Goal: Task Accomplishment & Management: Manage account settings

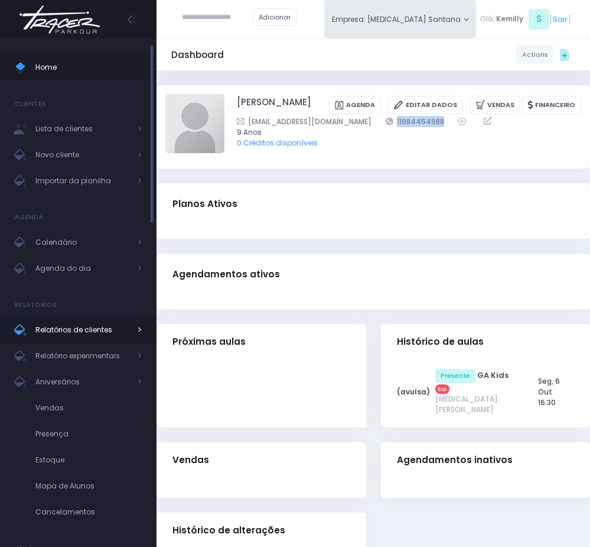
drag, startPoint x: 75, startPoint y: 265, endPoint x: 25, endPoint y: 337, distance: 87.5
click at [75, 265] on span "Agenda do dia" at bounding box center [82, 268] width 95 height 15
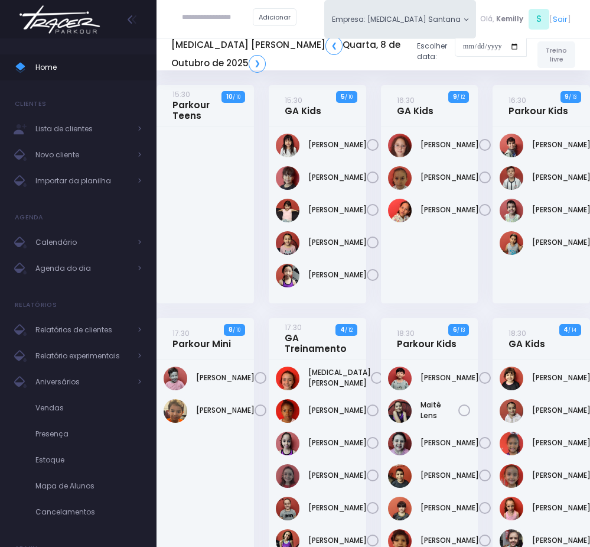
click at [192, 12] on input "text" at bounding box center [217, 17] width 71 height 21
paste input "**********"
click at [213, 17] on input "**********" at bounding box center [217, 17] width 71 height 21
click at [225, 35] on link "Manuella Gomes da Silva" at bounding box center [235, 37] width 61 height 11
type input "**********"
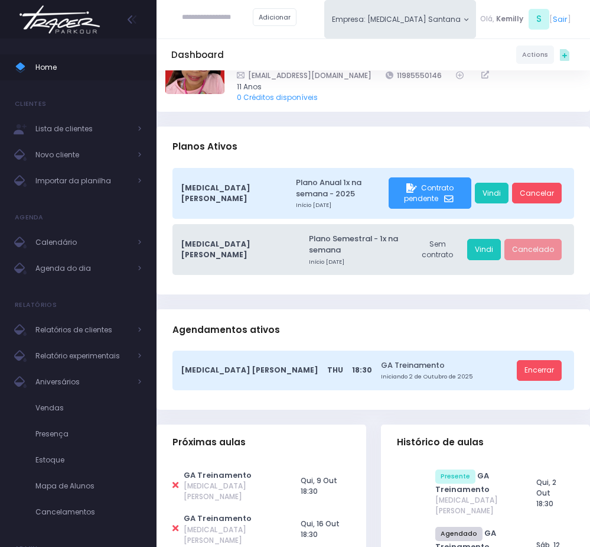
scroll to position [89, 0]
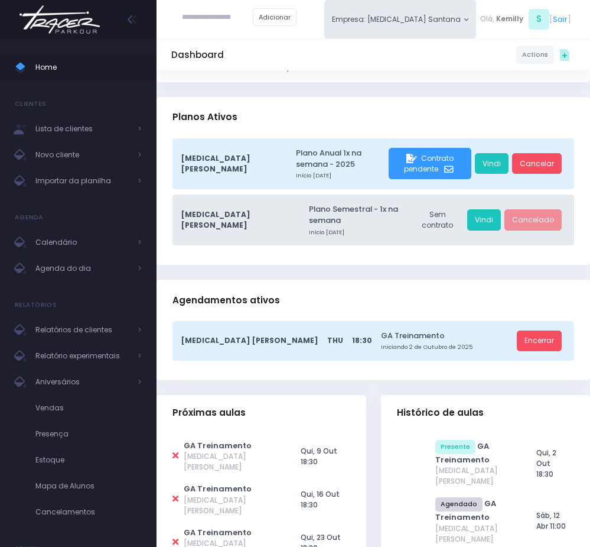
click at [173, 451] on icon at bounding box center [176, 455] width 6 height 9
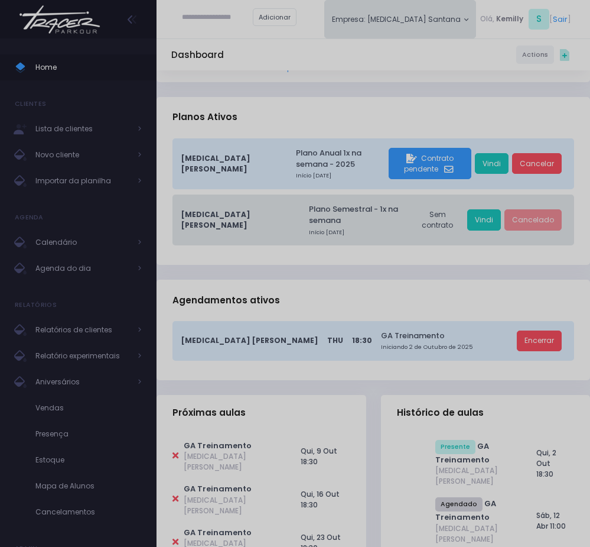
type input "**********"
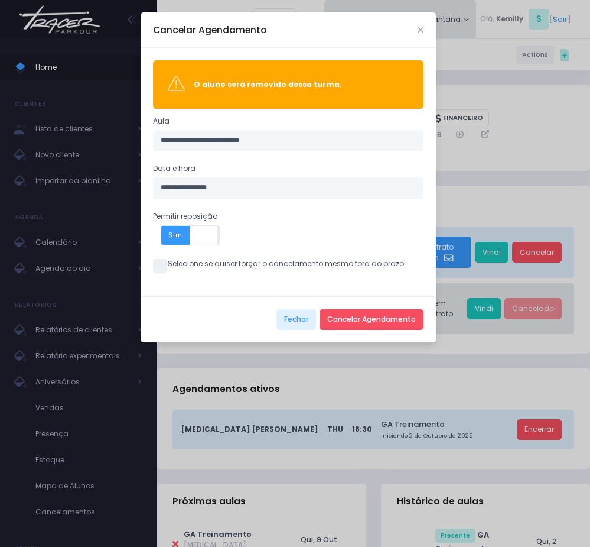
click at [162, 269] on span at bounding box center [160, 266] width 14 height 14
click at [385, 328] on button "Cancelar Agendamento" at bounding box center [372, 319] width 104 height 21
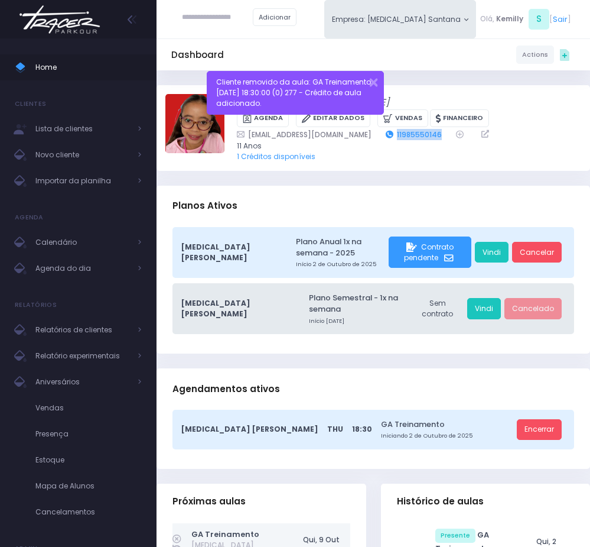
drag, startPoint x: 399, startPoint y: 128, endPoint x: 350, endPoint y: 128, distance: 49.6
click at [350, 129] on div "rbnote@hotmail.com 11985550146" at bounding box center [402, 134] width 330 height 11
copy link "11985550146"
click at [105, 273] on span "Agenda do dia" at bounding box center [82, 268] width 95 height 15
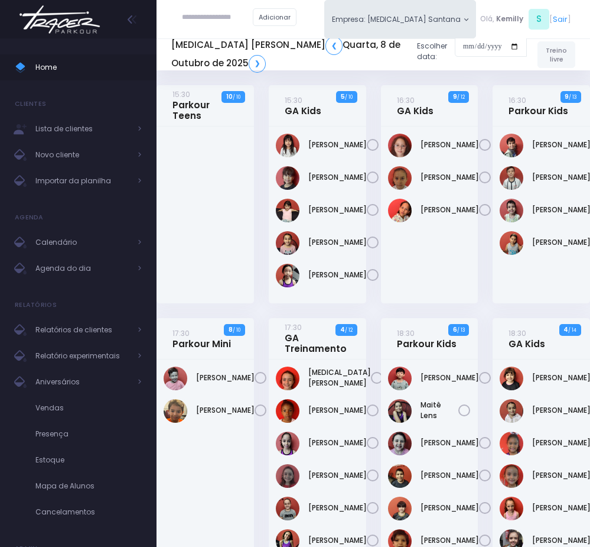
click at [235, 522] on div "[PERSON_NAME]" at bounding box center [206, 528] width 98 height 339
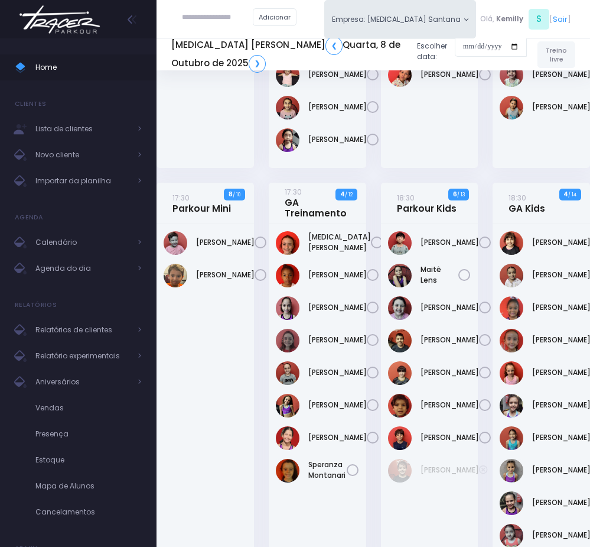
scroll to position [177, 0]
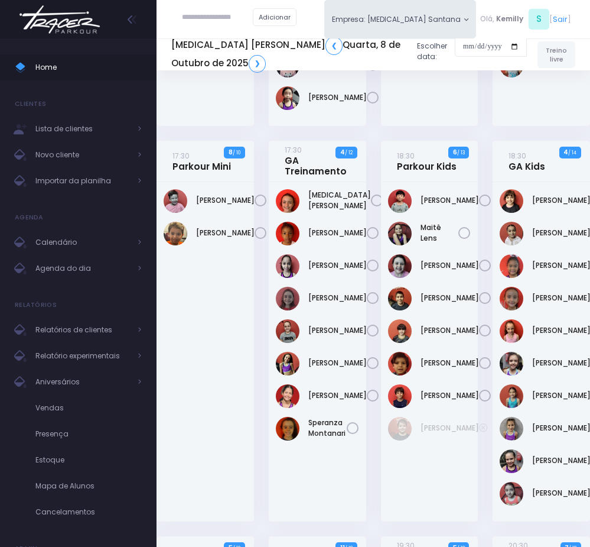
click at [220, 445] on div "[PERSON_NAME]" at bounding box center [206, 351] width 98 height 339
click at [233, 318] on div "[PERSON_NAME]" at bounding box center [206, 351] width 98 height 339
click at [190, 18] on input "text" at bounding box center [217, 17] width 71 height 21
type input "*******"
type input "**********"
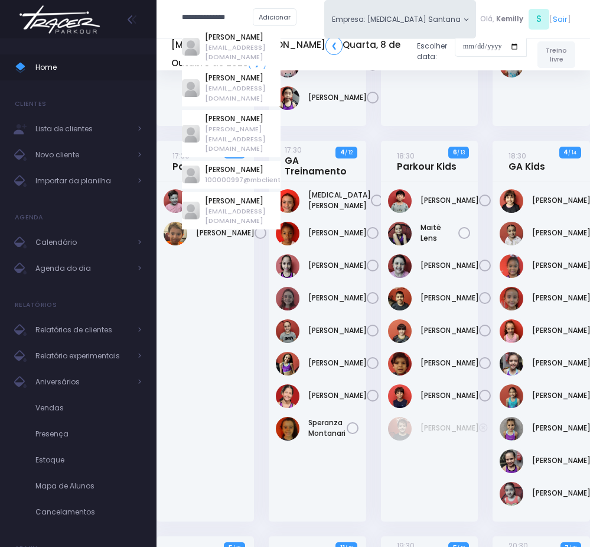
type input "*******"
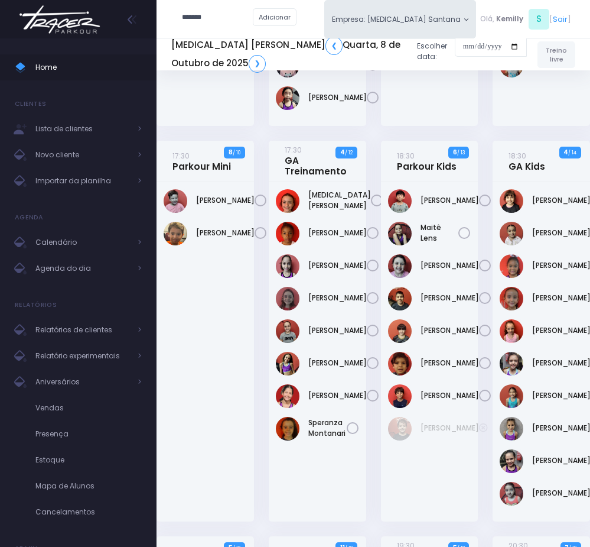
click at [394, 126] on div "Manuella Brandão" at bounding box center [430, 37] width 98 height 177
click at [249, 60] on link "❯" at bounding box center [257, 64] width 17 height 18
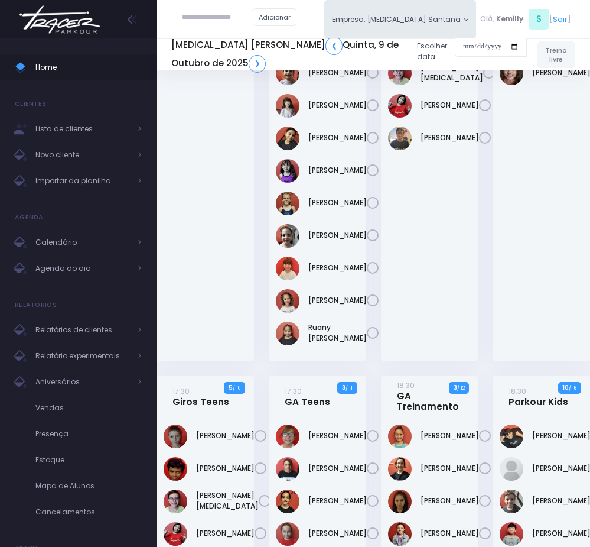
scroll to position [443, 0]
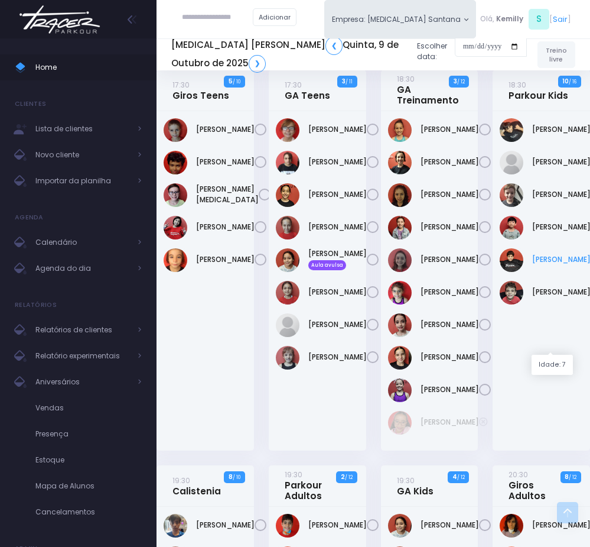
click at [552, 265] on link "Lorenzo Bortoletto" at bounding box center [561, 259] width 59 height 11
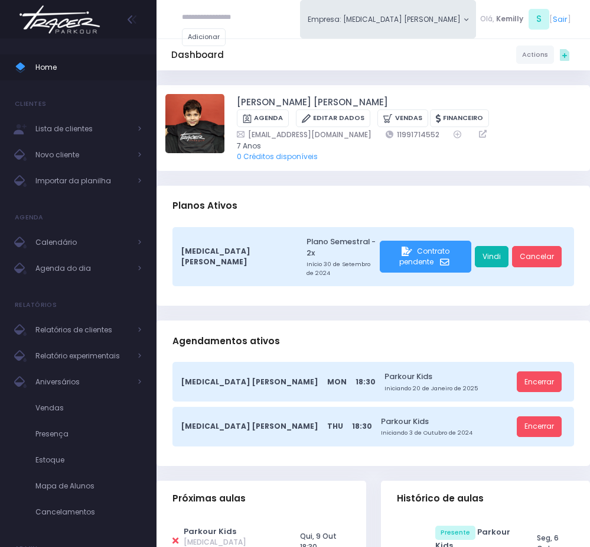
click at [488, 255] on link "Vindi" at bounding box center [492, 256] width 34 height 21
click at [67, 262] on span "Agenda do dia" at bounding box center [82, 268] width 95 height 15
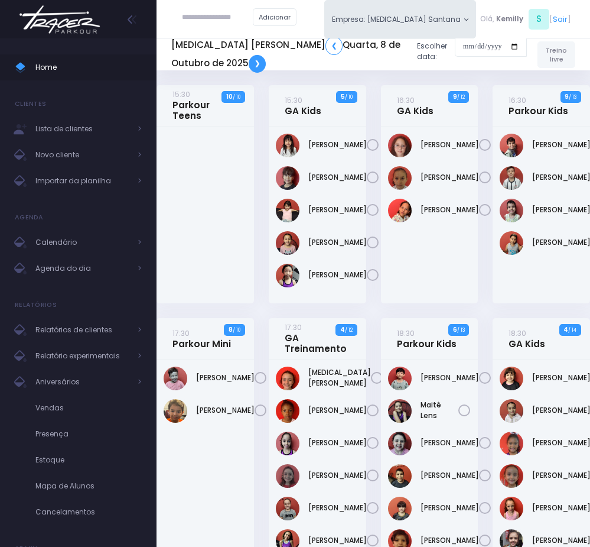
click at [249, 61] on link "❯" at bounding box center [257, 64] width 17 height 18
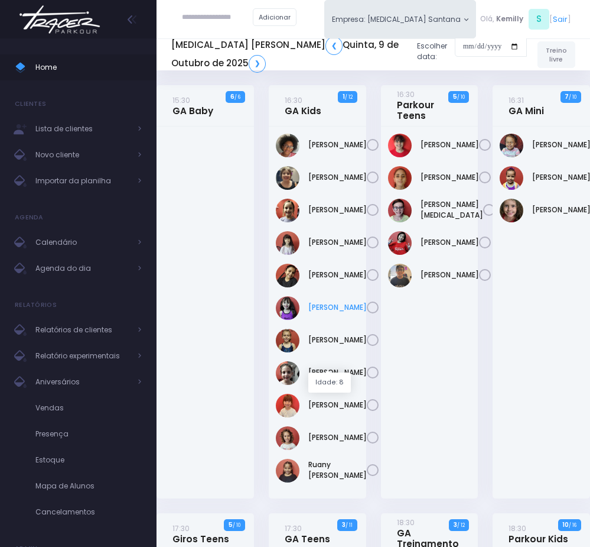
click at [319, 313] on link "Lorena Alexsandra Souza" at bounding box center [337, 307] width 59 height 11
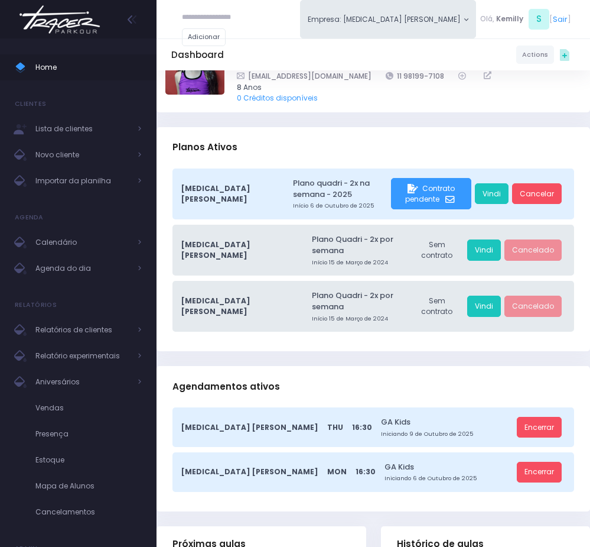
scroll to position [89, 0]
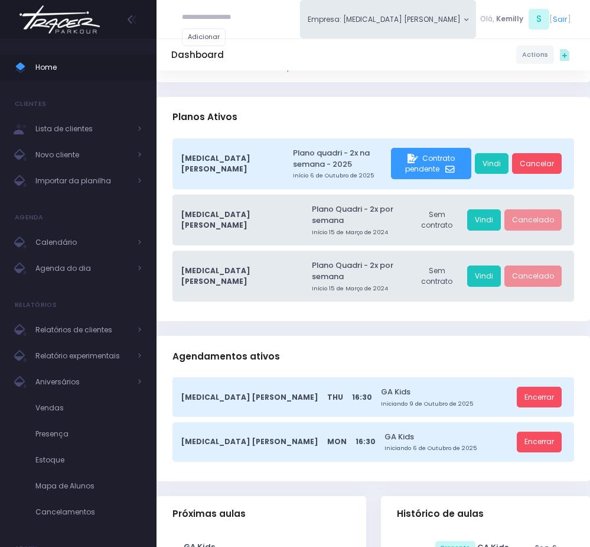
click at [176, 552] on icon at bounding box center [176, 556] width 6 height 9
type input "**********"
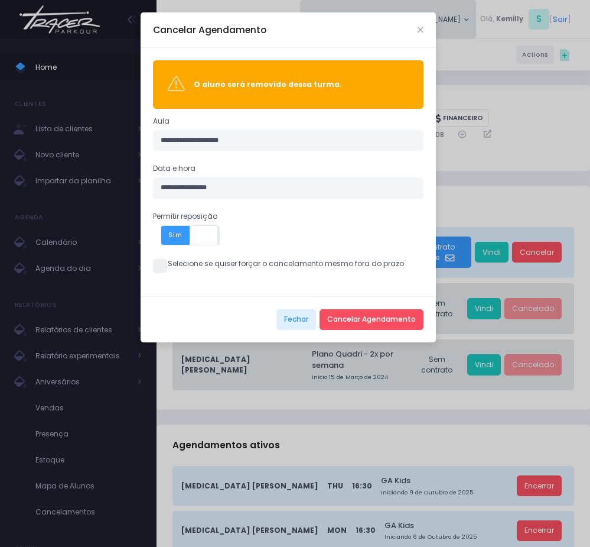
click at [162, 268] on span at bounding box center [160, 266] width 14 height 14
click at [378, 321] on button "Cancelar Agendamento" at bounding box center [372, 319] width 104 height 21
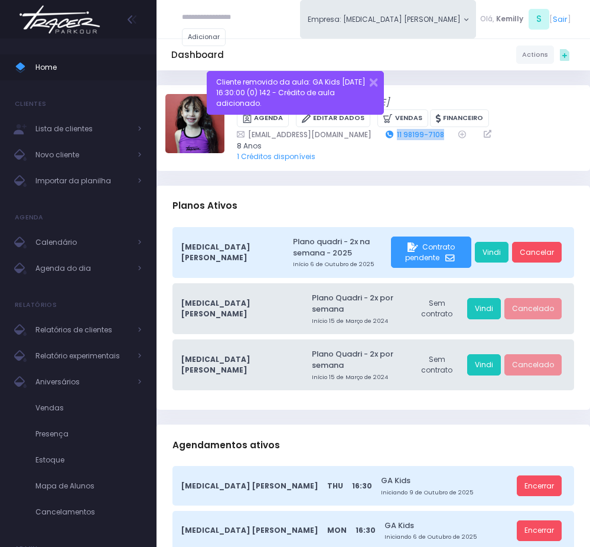
drag, startPoint x: 394, startPoint y: 132, endPoint x: 339, endPoint y: 132, distance: 55.0
click at [339, 132] on div "irenesb@uol.com.br 11 98199-7108" at bounding box center [402, 134] width 330 height 11
copy link "11 98199-7108"
click at [91, 262] on span "Agenda do dia" at bounding box center [82, 268] width 95 height 15
